Goal: Task Accomplishment & Management: Complete application form

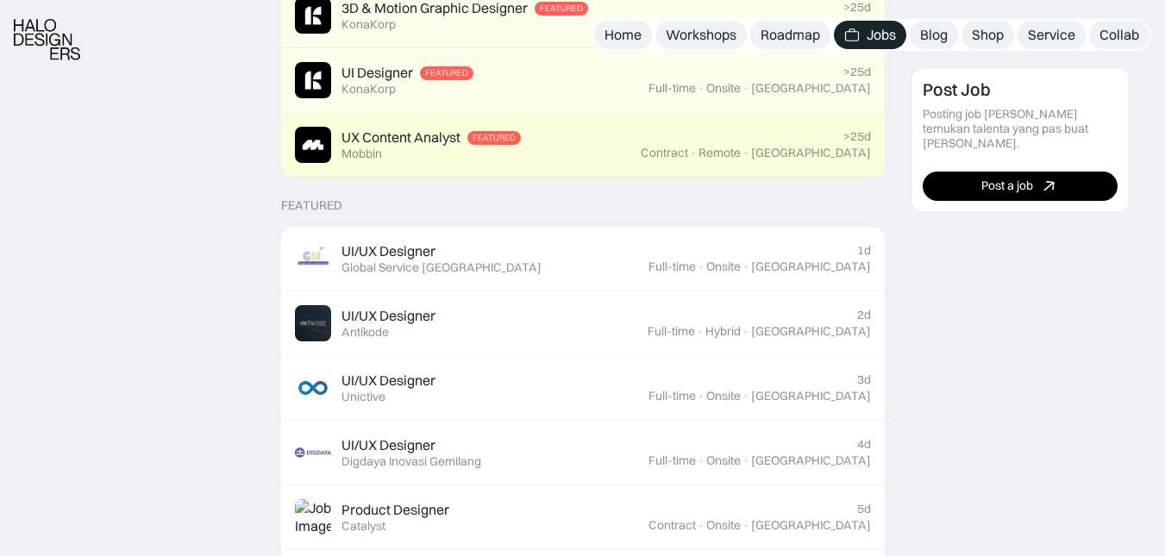
scroll to position [517, 0]
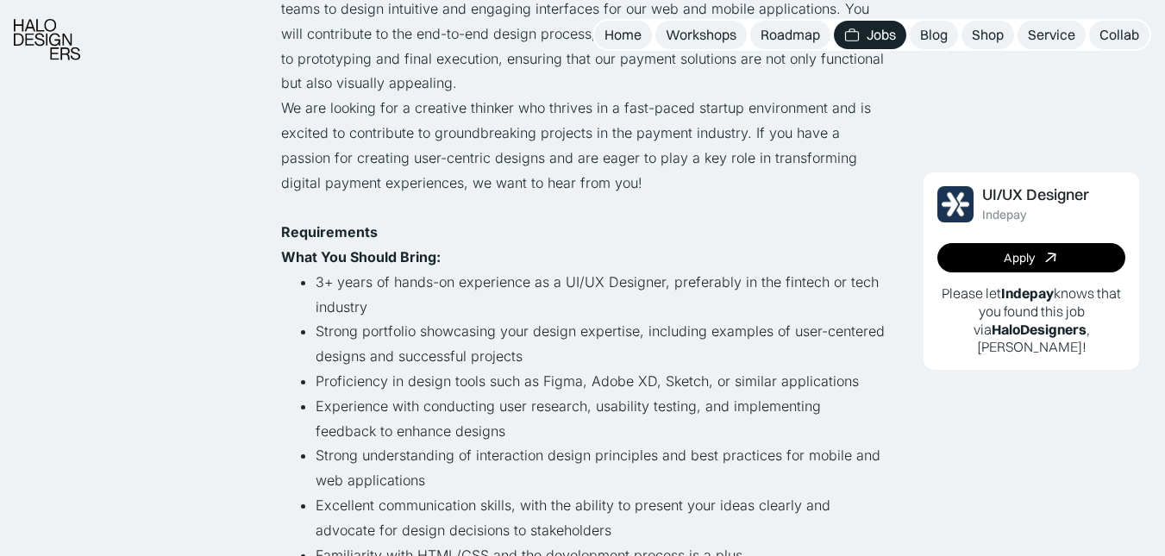
scroll to position [517, 0]
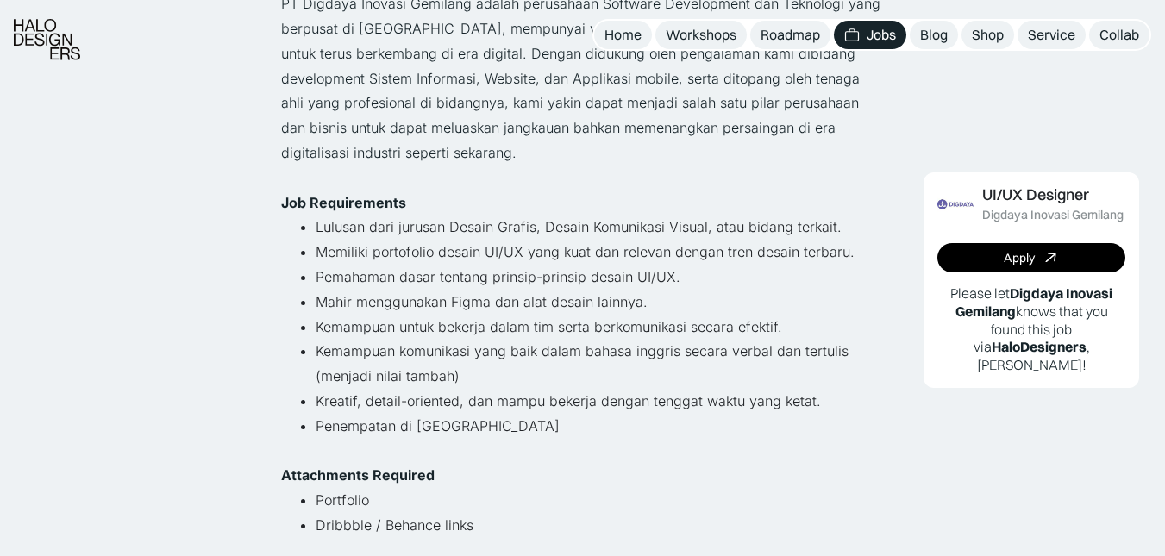
scroll to position [259, 0]
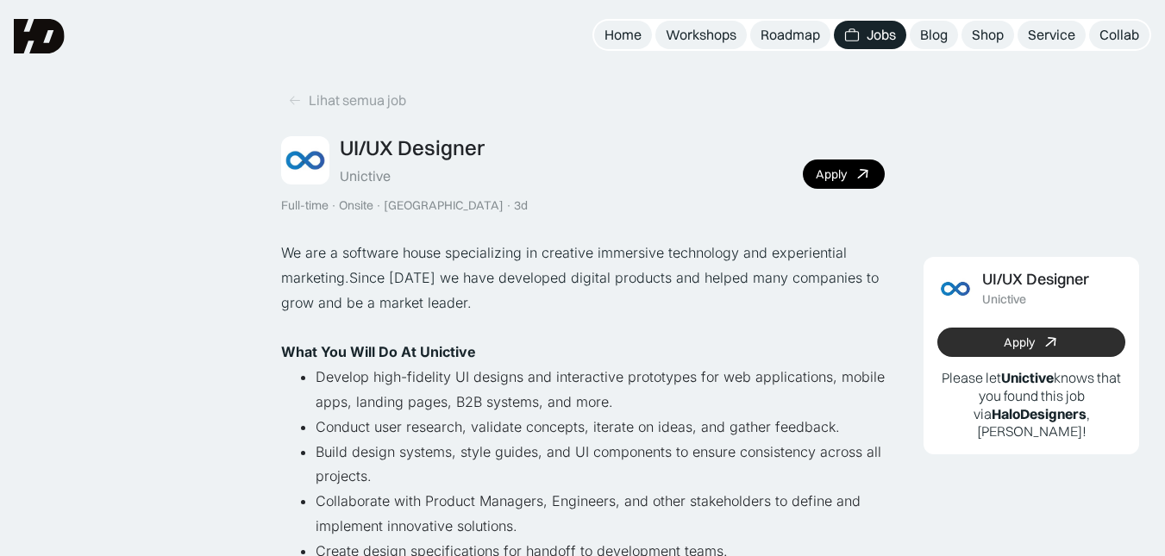
click at [1005, 336] on div "Apply" at bounding box center [1019, 342] width 31 height 15
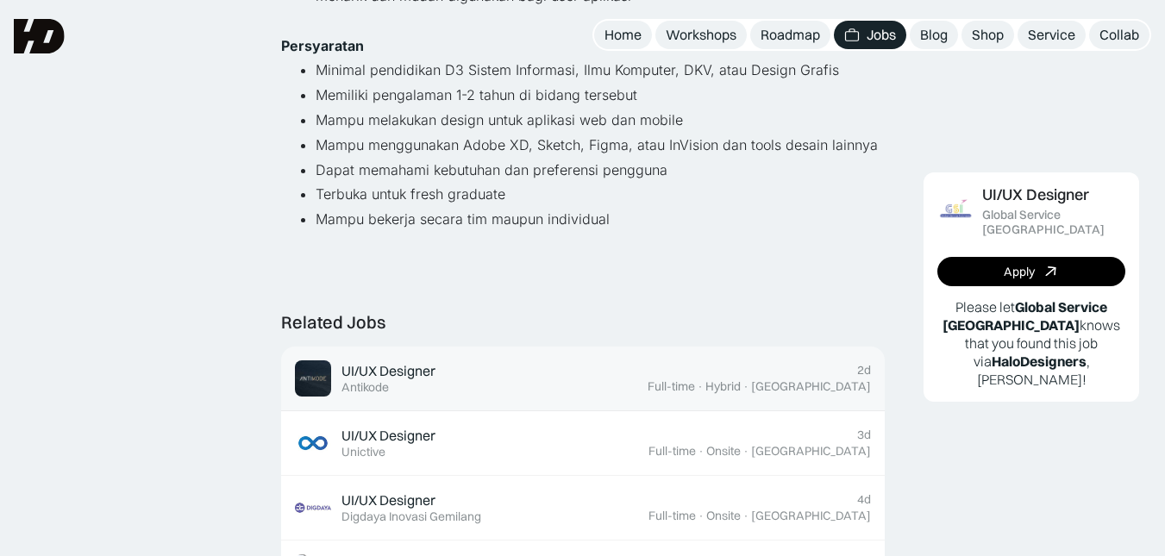
scroll to position [172, 0]
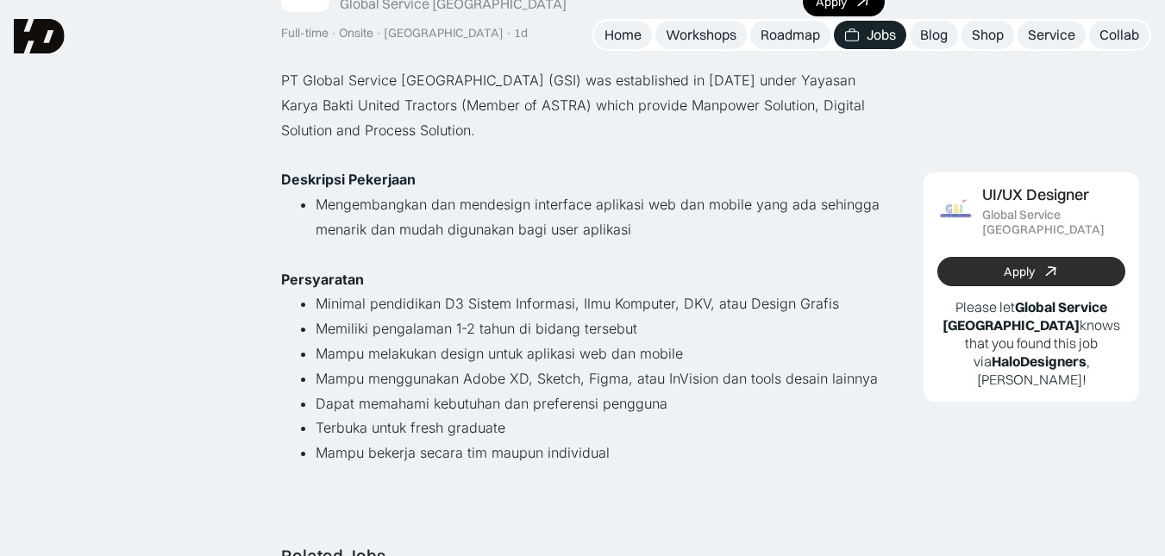
click at [980, 260] on link "Apply" at bounding box center [1031, 271] width 188 height 29
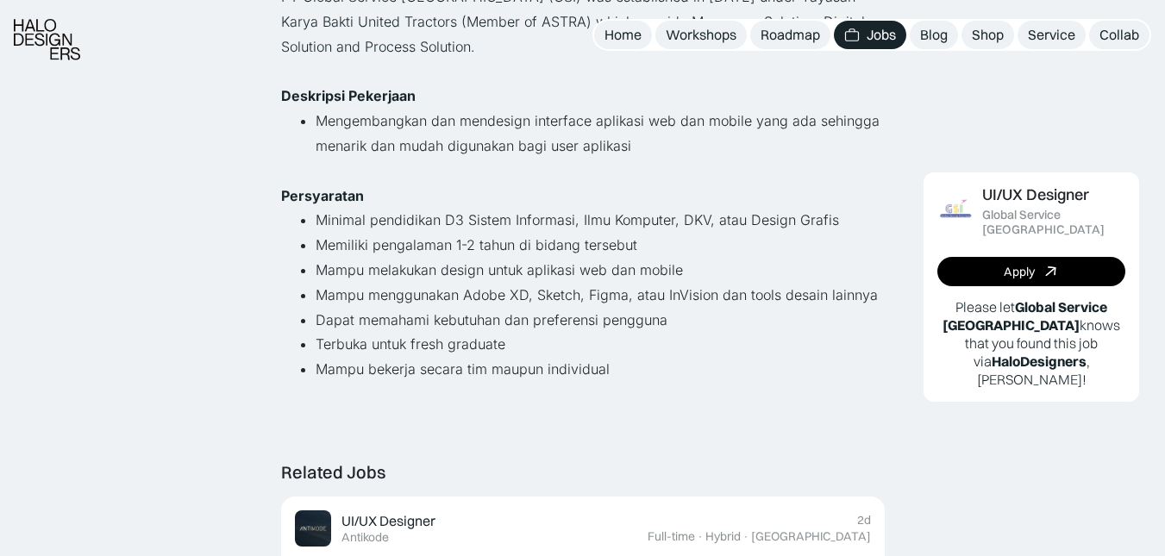
scroll to position [259, 0]
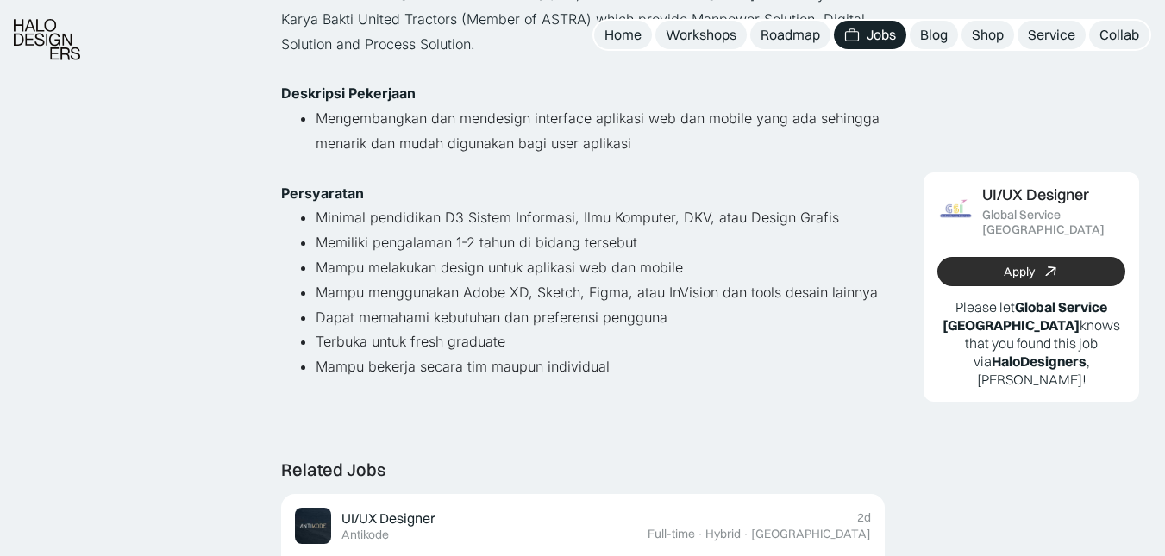
click at [1017, 265] on div "Apply" at bounding box center [1019, 272] width 31 height 15
